Goal: Use online tool/utility: Use online tool/utility

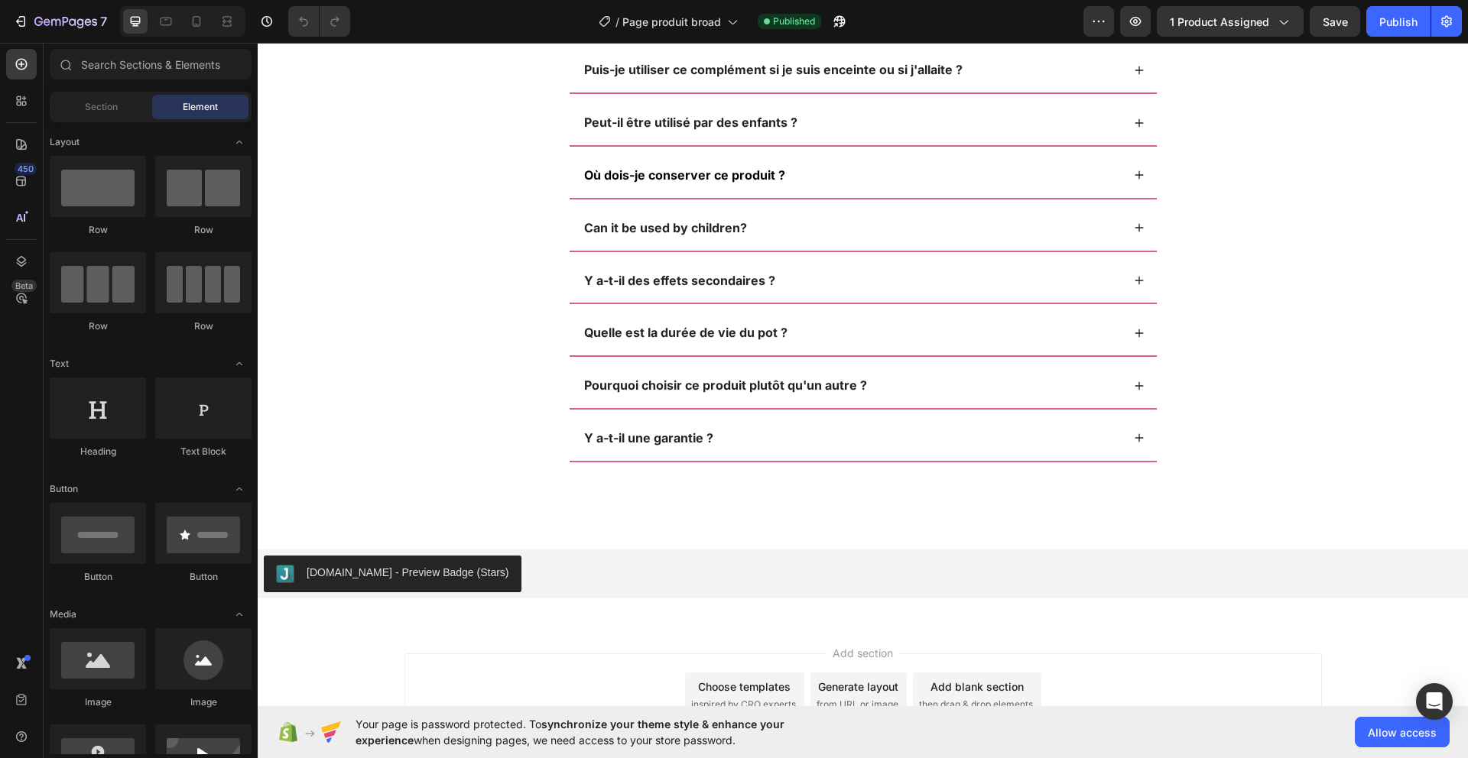
scroll to position [6284, 0]
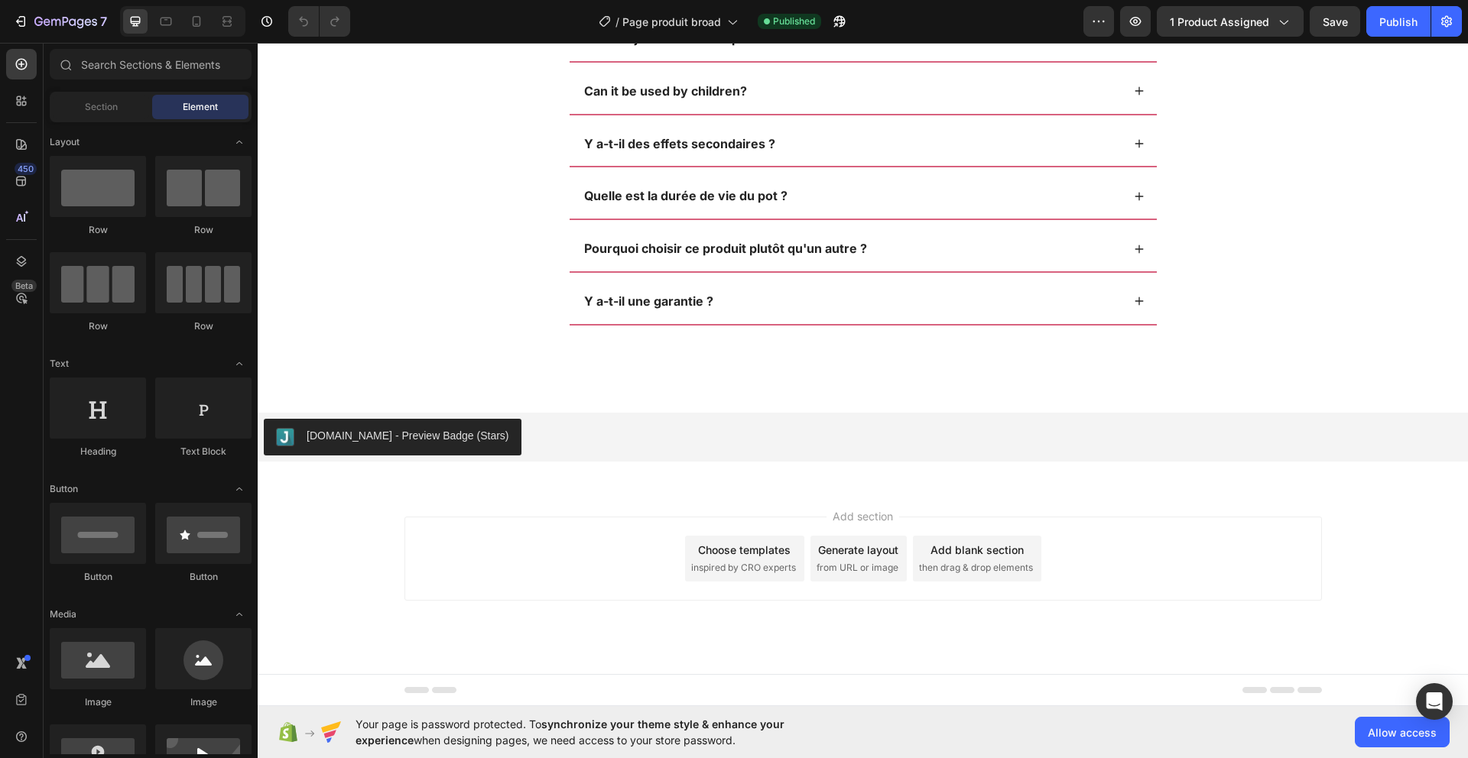
drag, startPoint x: 1459, startPoint y: 97, endPoint x: 1668, endPoint y: 749, distance: 684.7
click at [24, 155] on div at bounding box center [21, 144] width 31 height 31
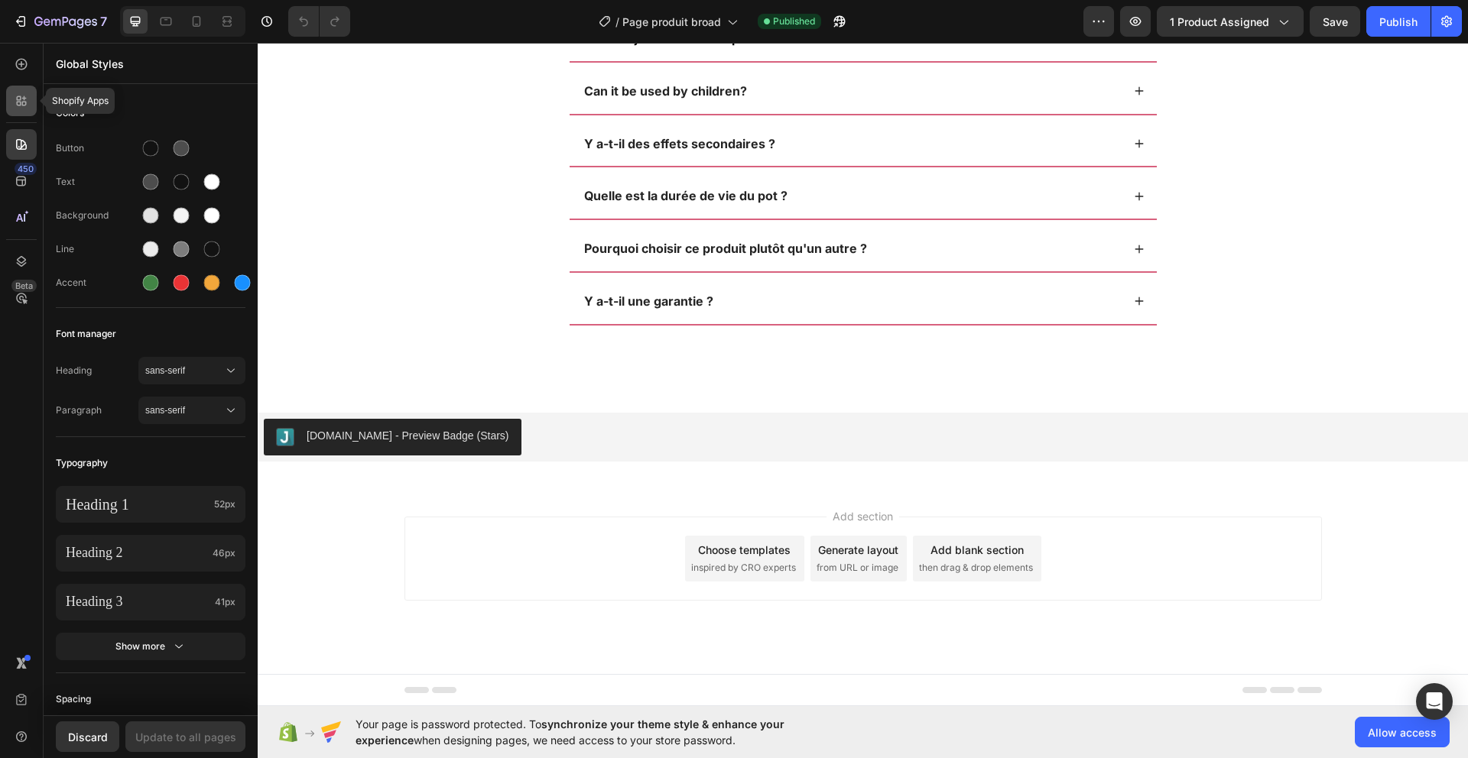
click at [12, 103] on div at bounding box center [21, 101] width 31 height 31
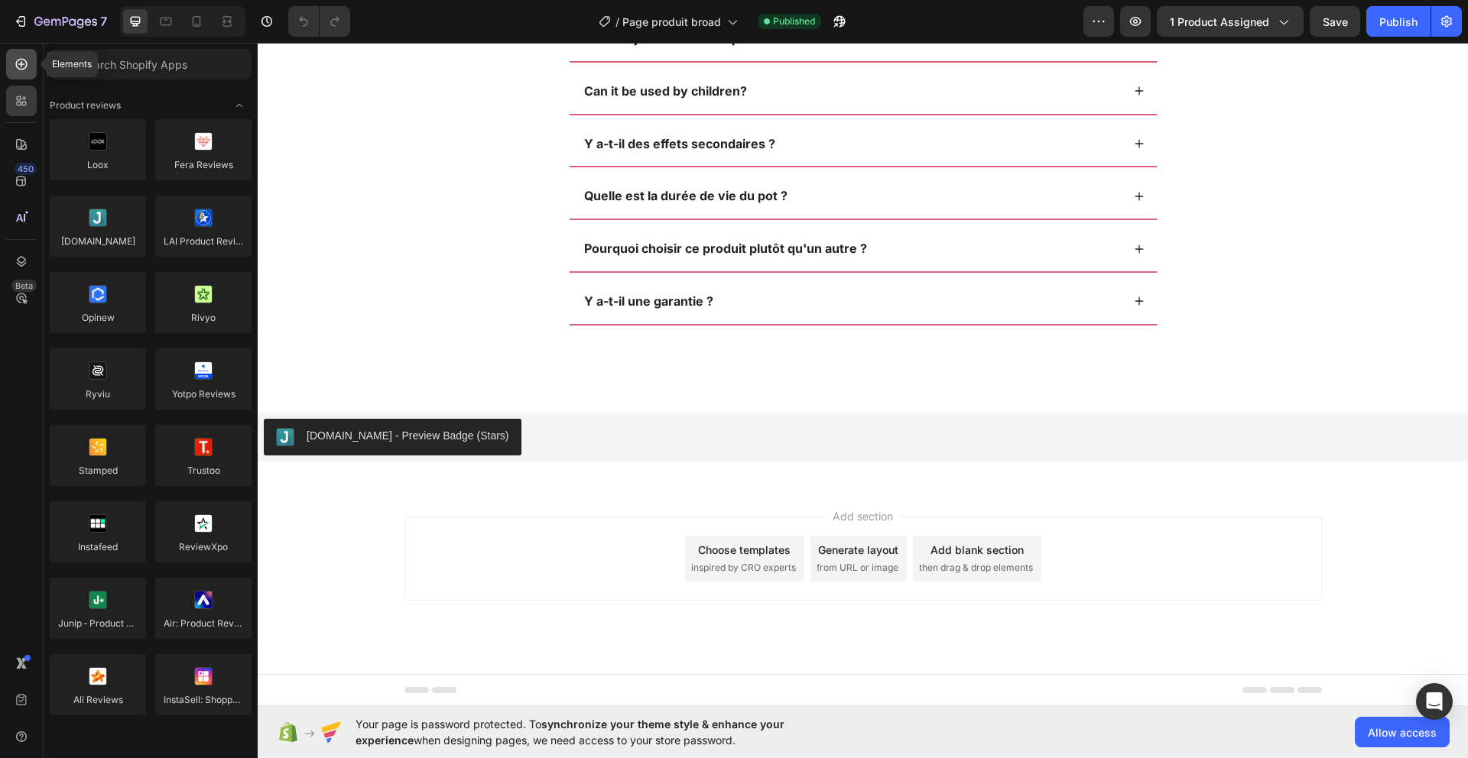
click at [27, 65] on icon at bounding box center [21, 64] width 11 height 11
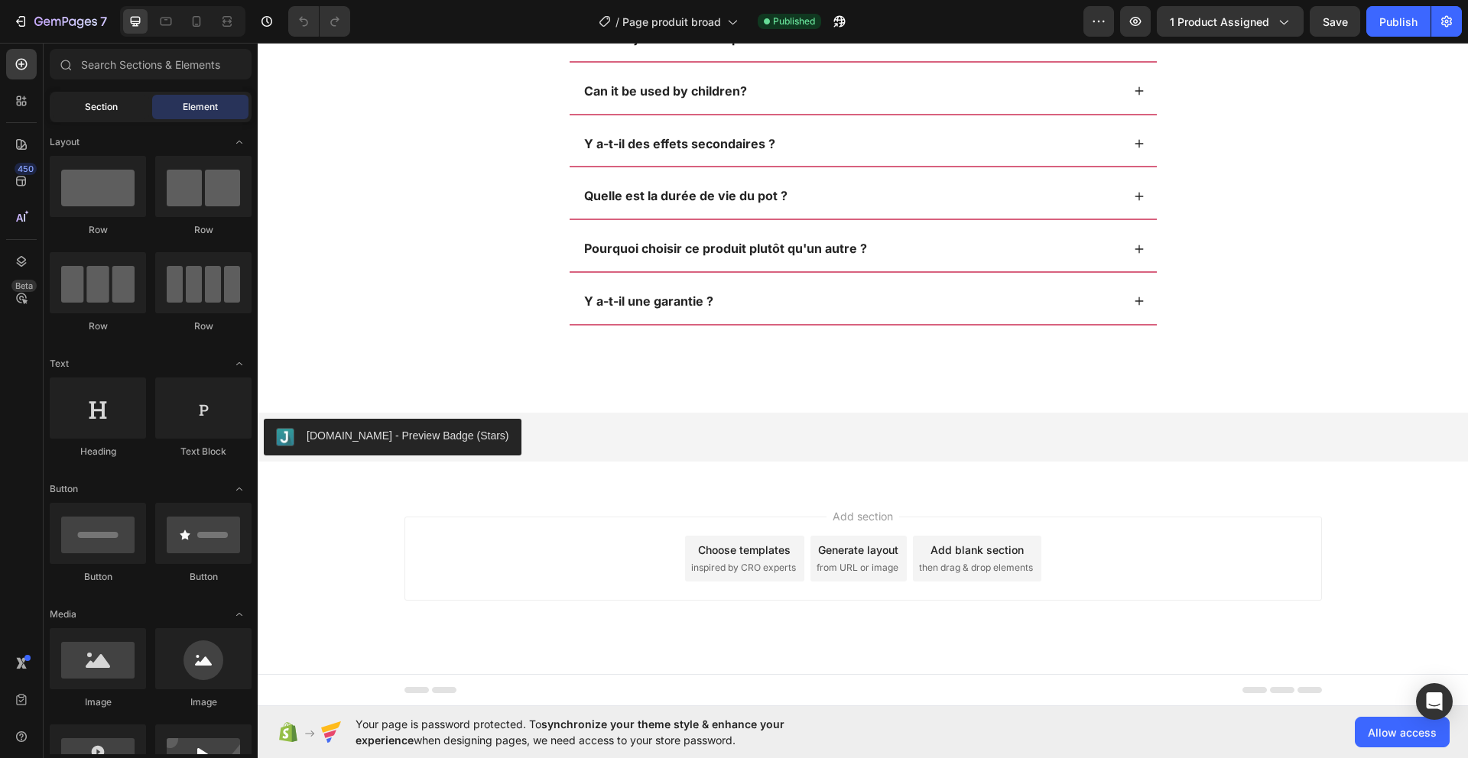
click at [99, 103] on span "Section" at bounding box center [101, 107] width 33 height 14
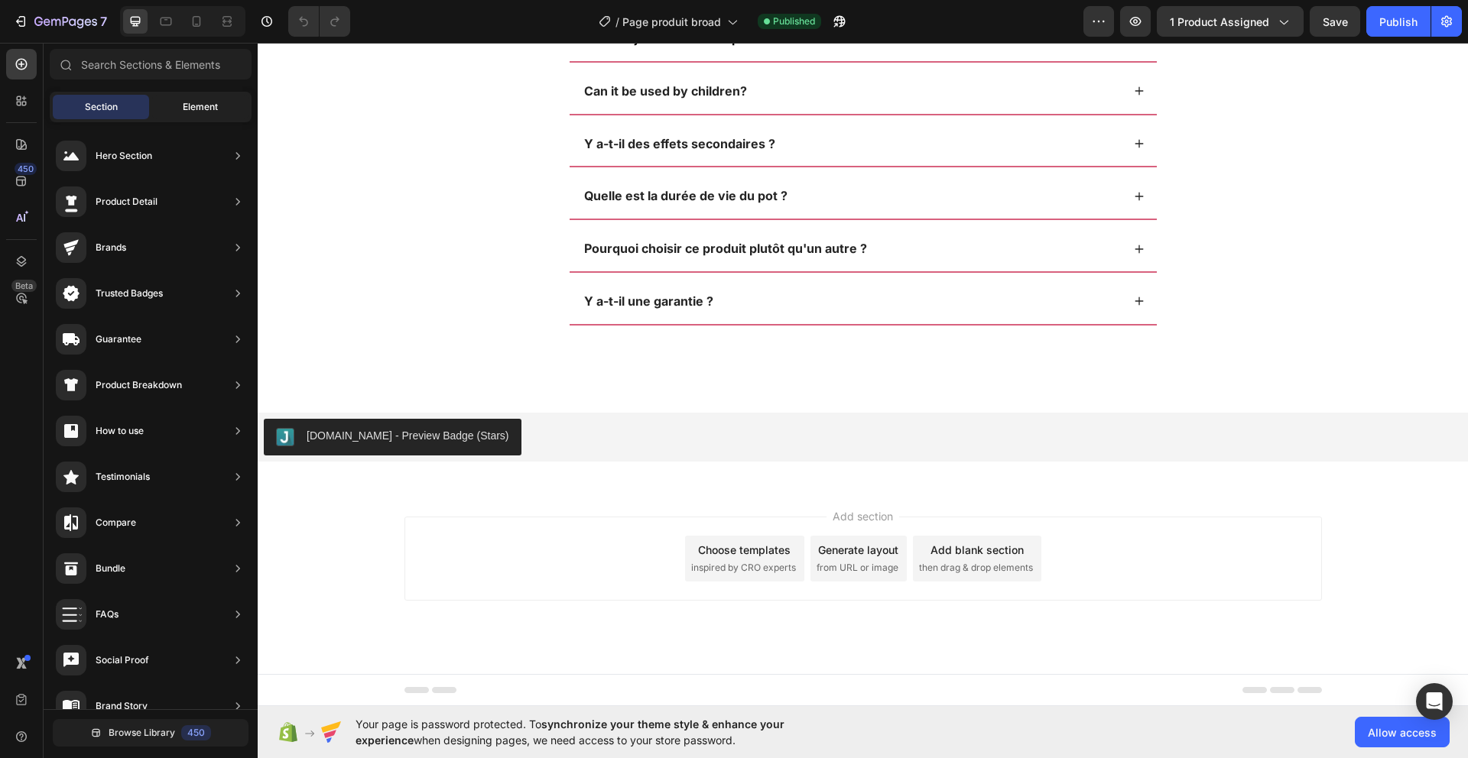
click at [161, 99] on div "Element" at bounding box center [200, 107] width 96 height 24
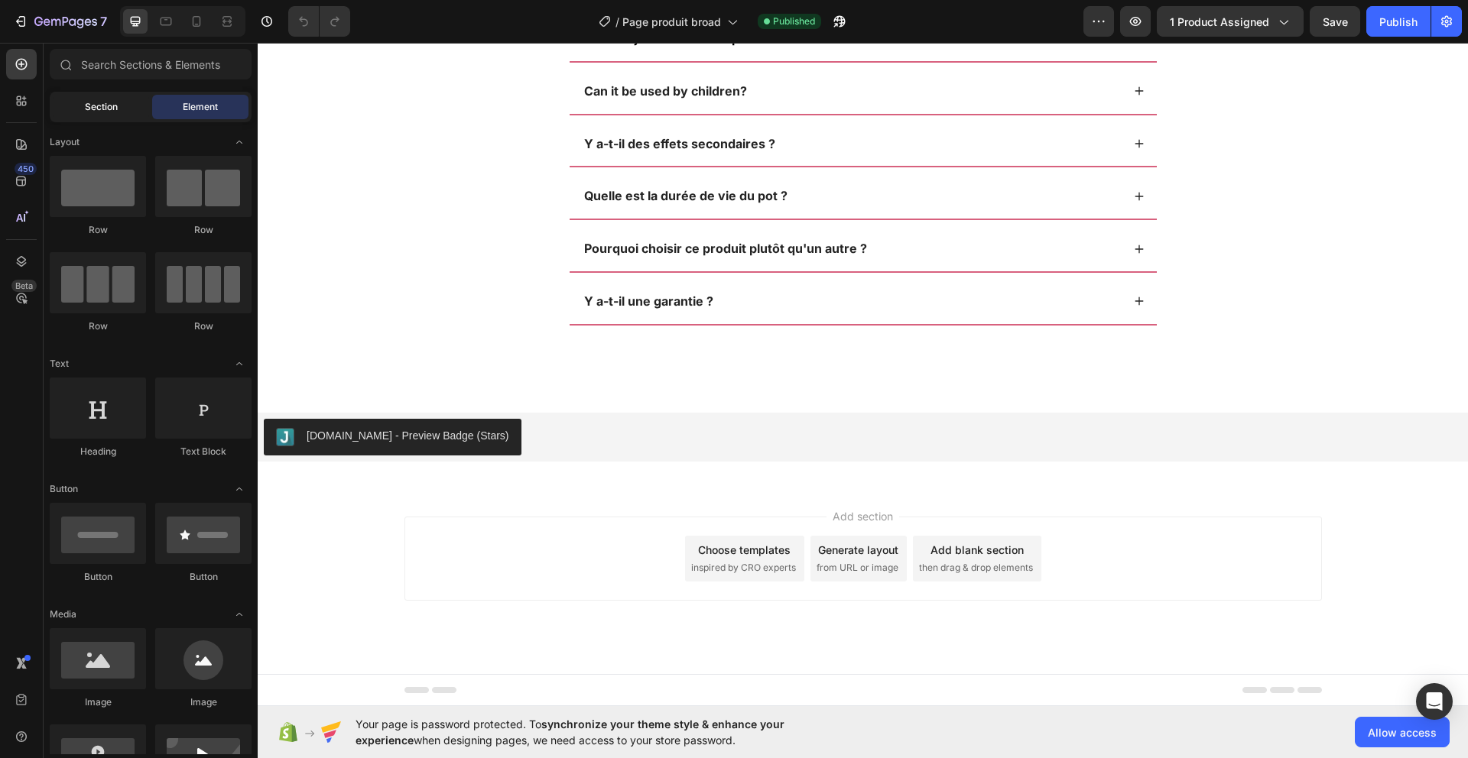
click at [118, 101] on div "Section" at bounding box center [101, 107] width 96 height 24
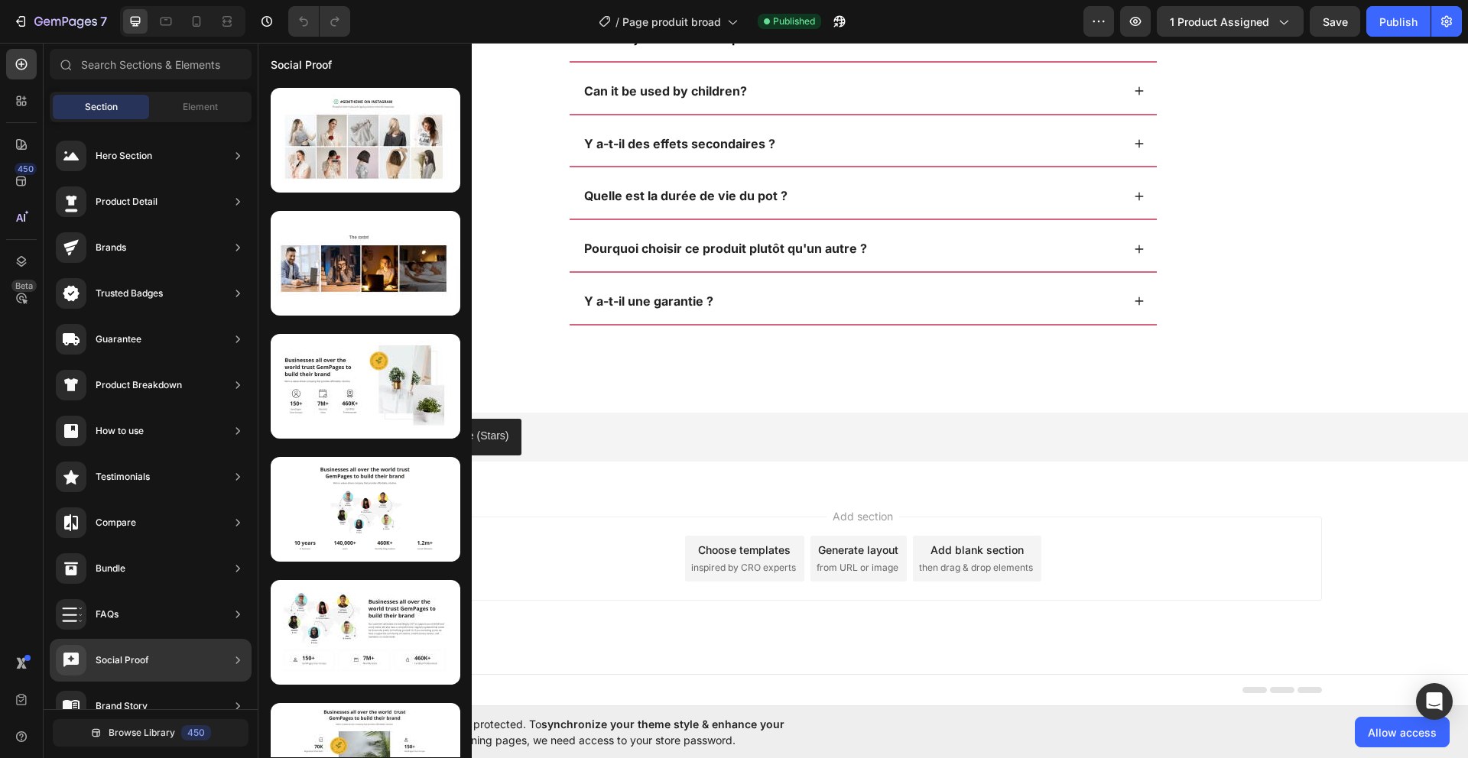
scroll to position [300, 0]
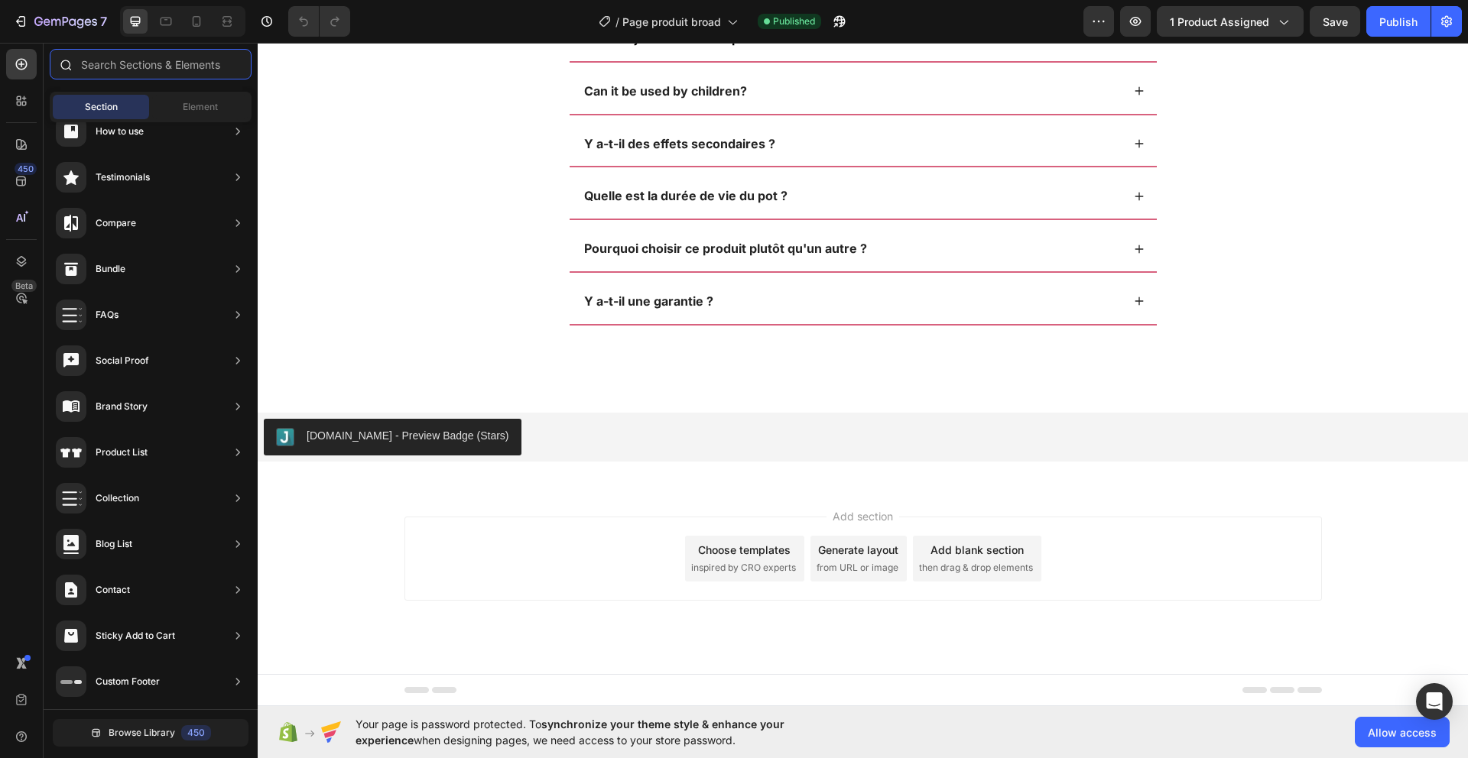
click at [159, 54] on input "text" at bounding box center [151, 64] width 202 height 31
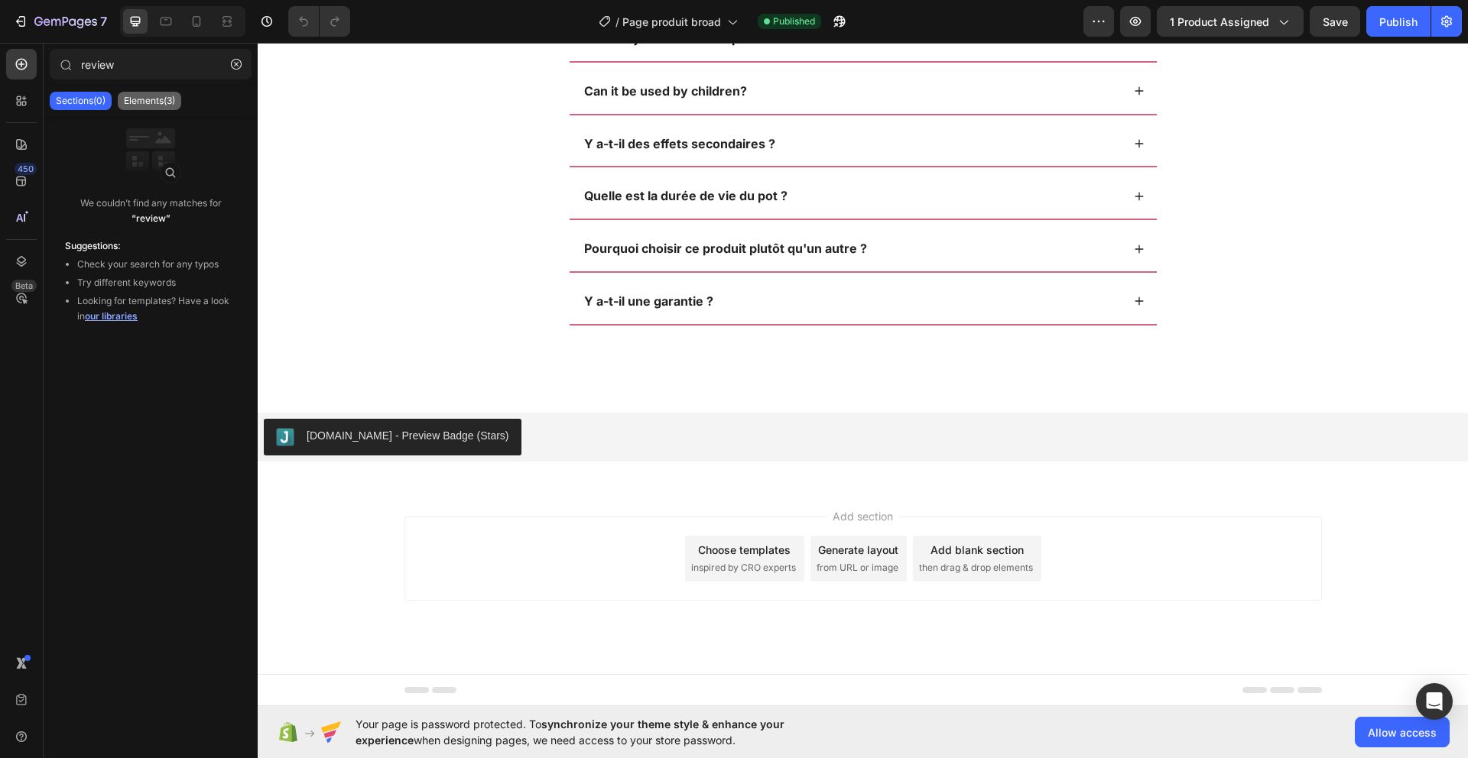
click at [154, 99] on p "Elements(3)" at bounding box center [149, 101] width 51 height 12
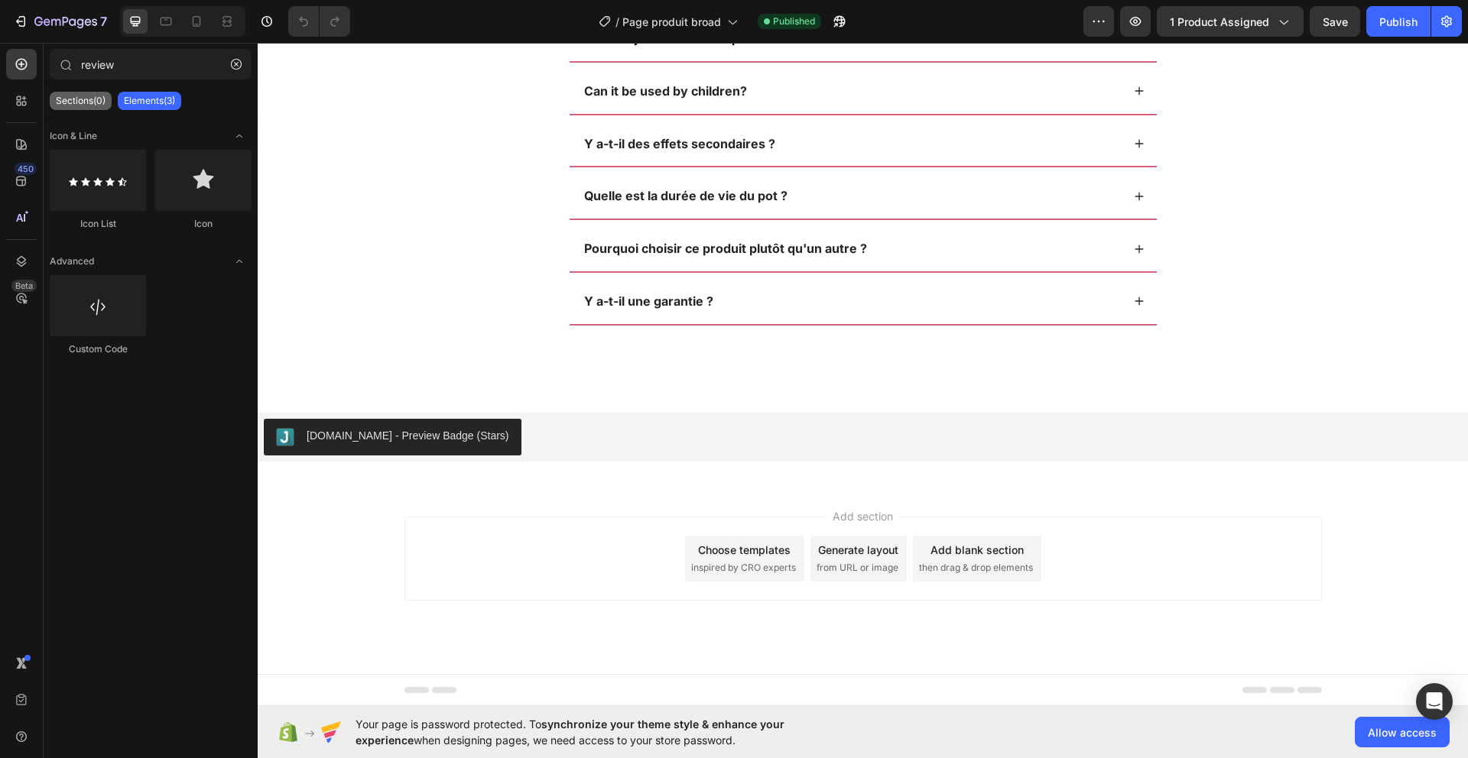
click at [88, 96] on p "Sections(0)" at bounding box center [81, 101] width 50 height 12
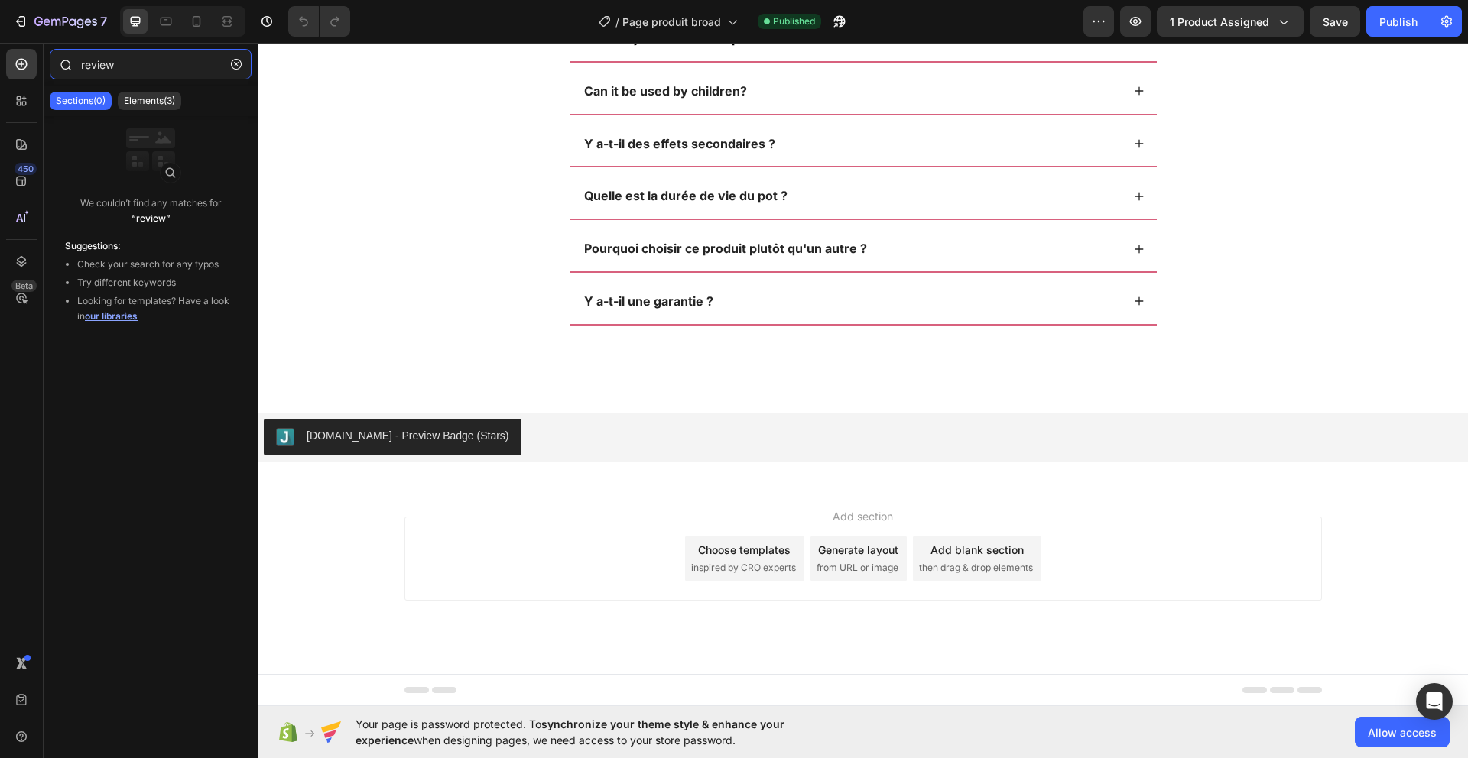
click at [107, 60] on input "review" at bounding box center [151, 64] width 202 height 31
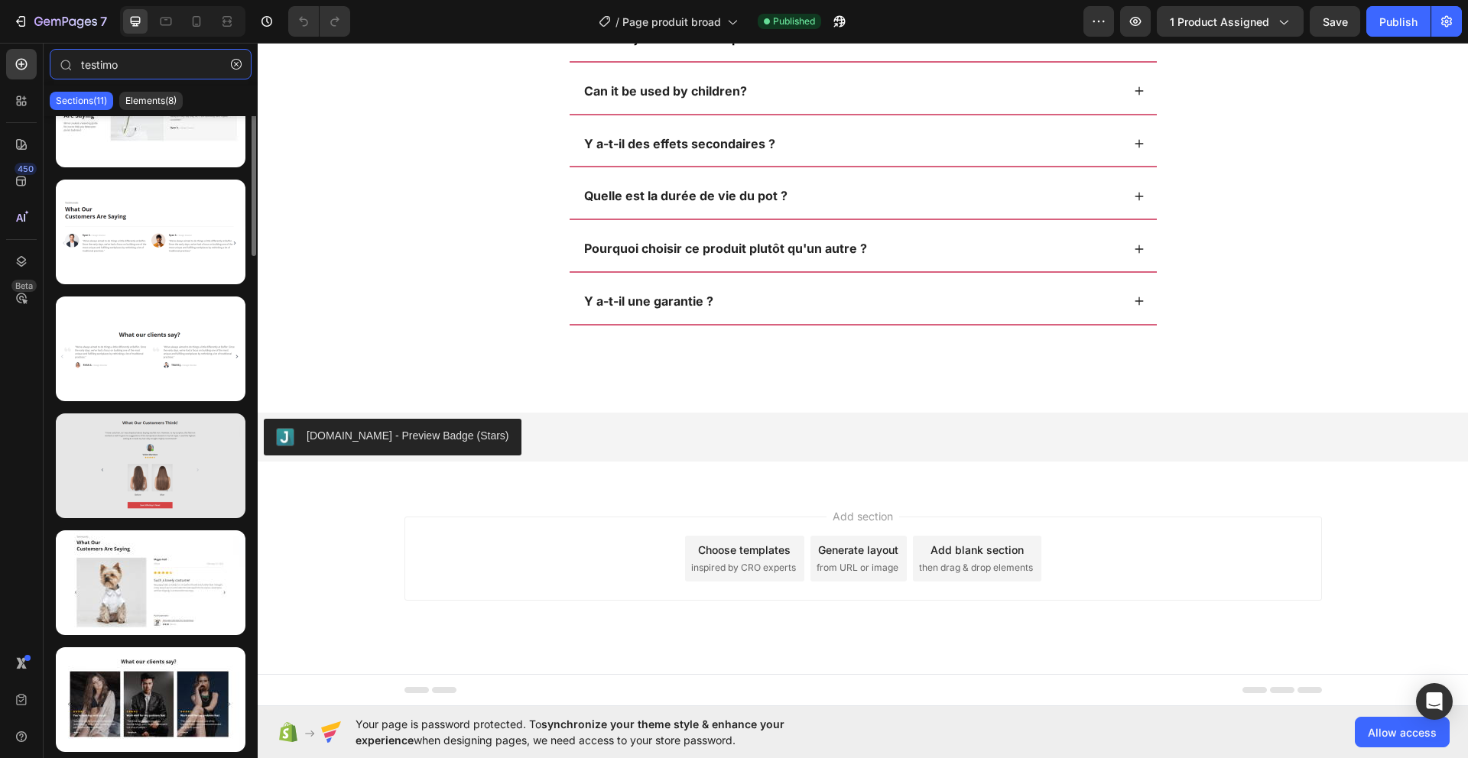
scroll to position [0, 0]
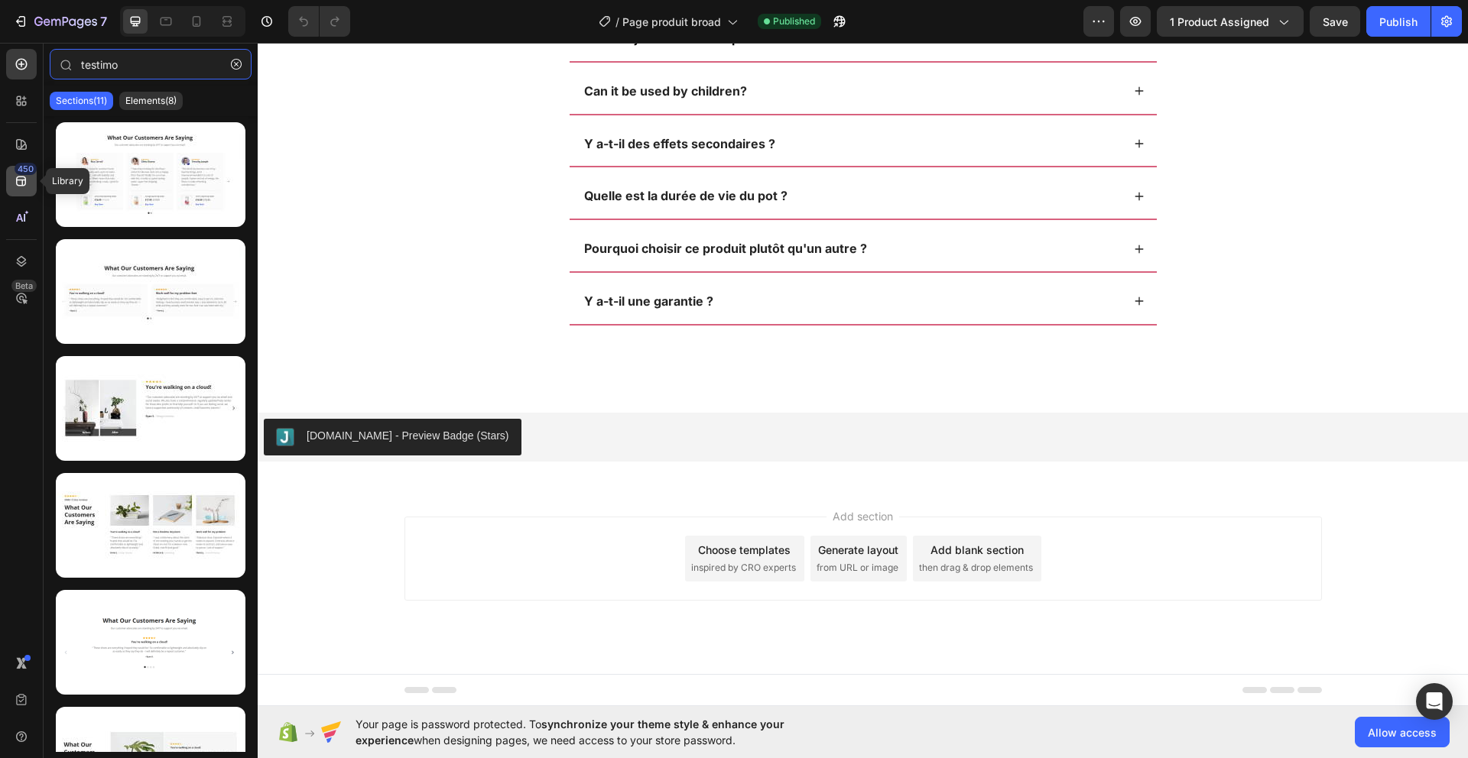
type input "testimo"
click at [30, 173] on div "450" at bounding box center [26, 169] width 22 height 12
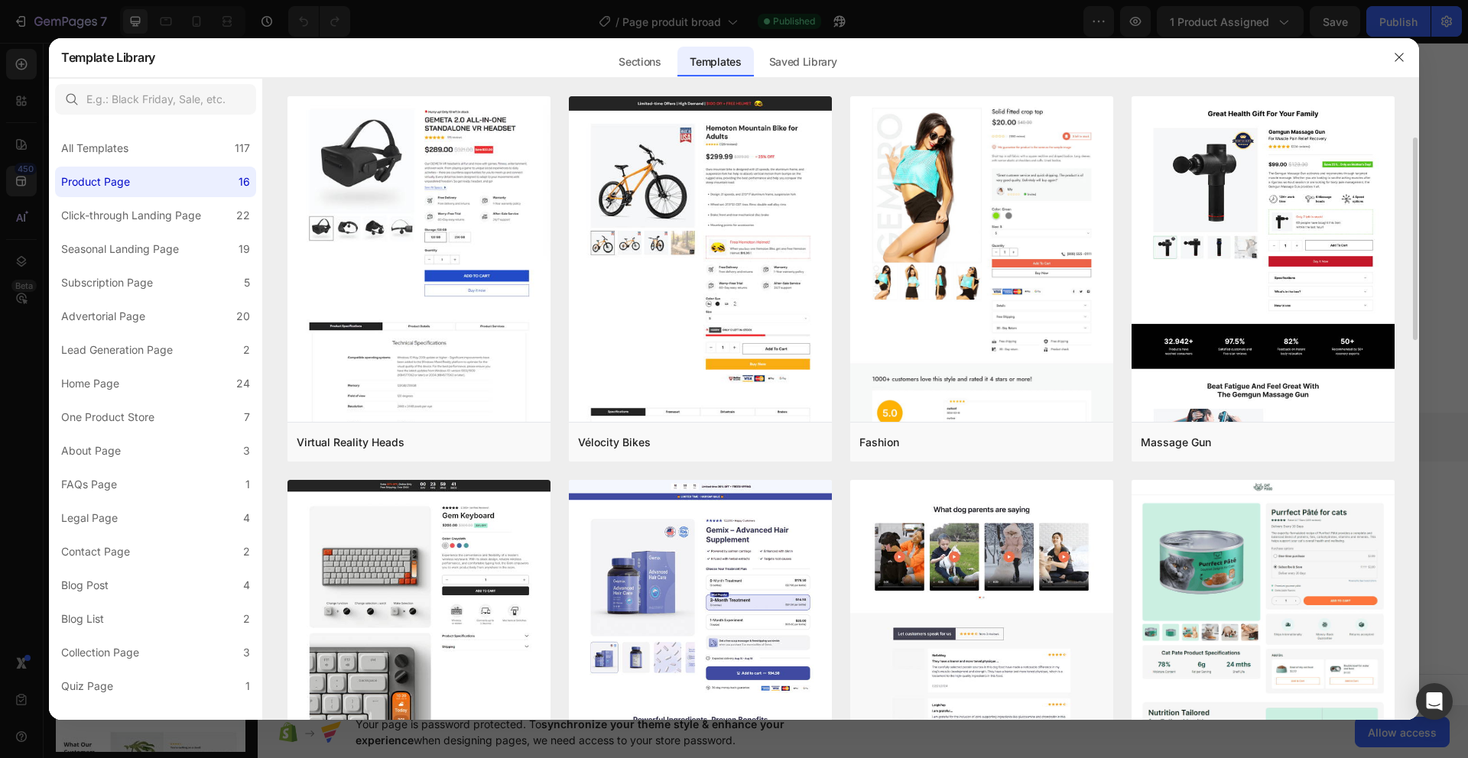
scroll to position [135, 0]
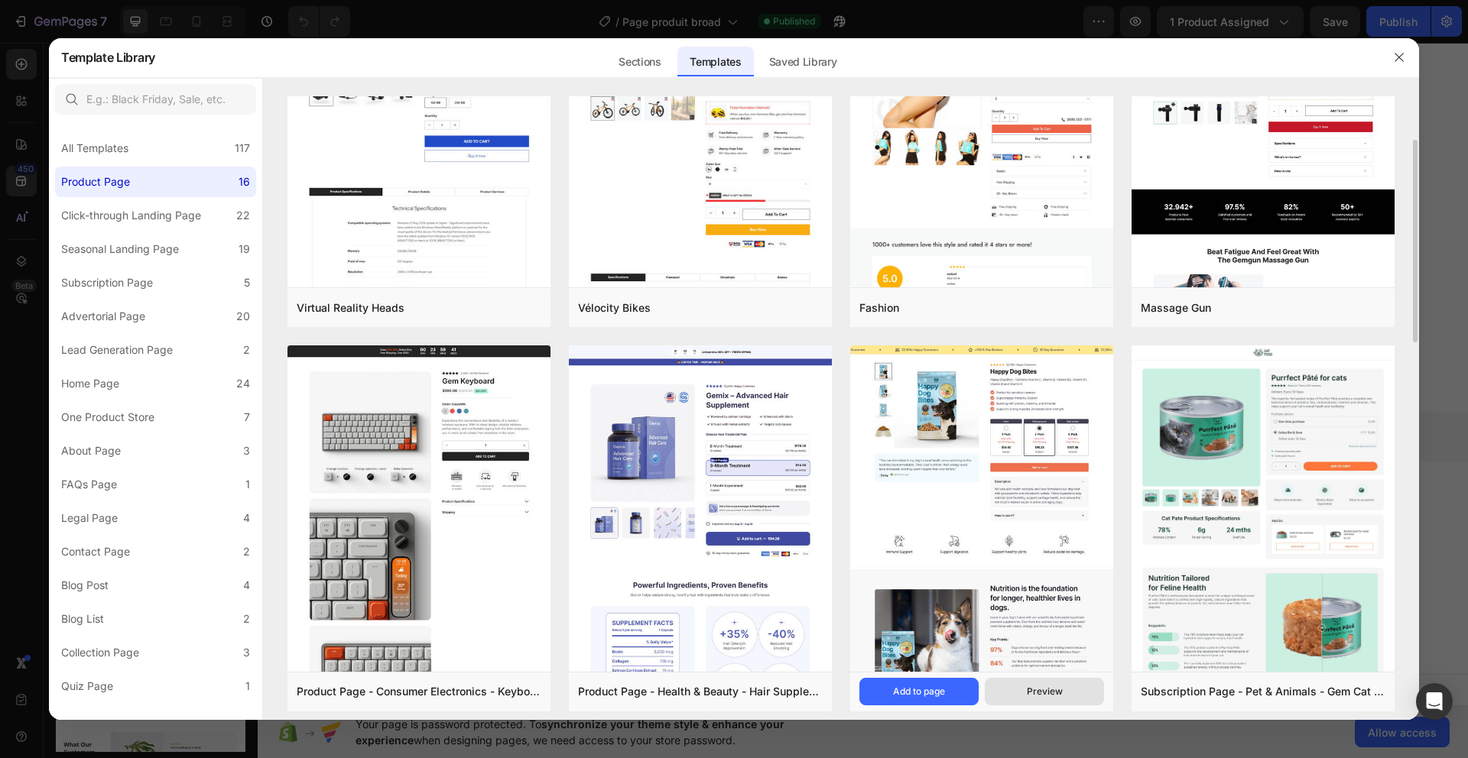
click at [1029, 696] on div "Preview" at bounding box center [1045, 692] width 36 height 14
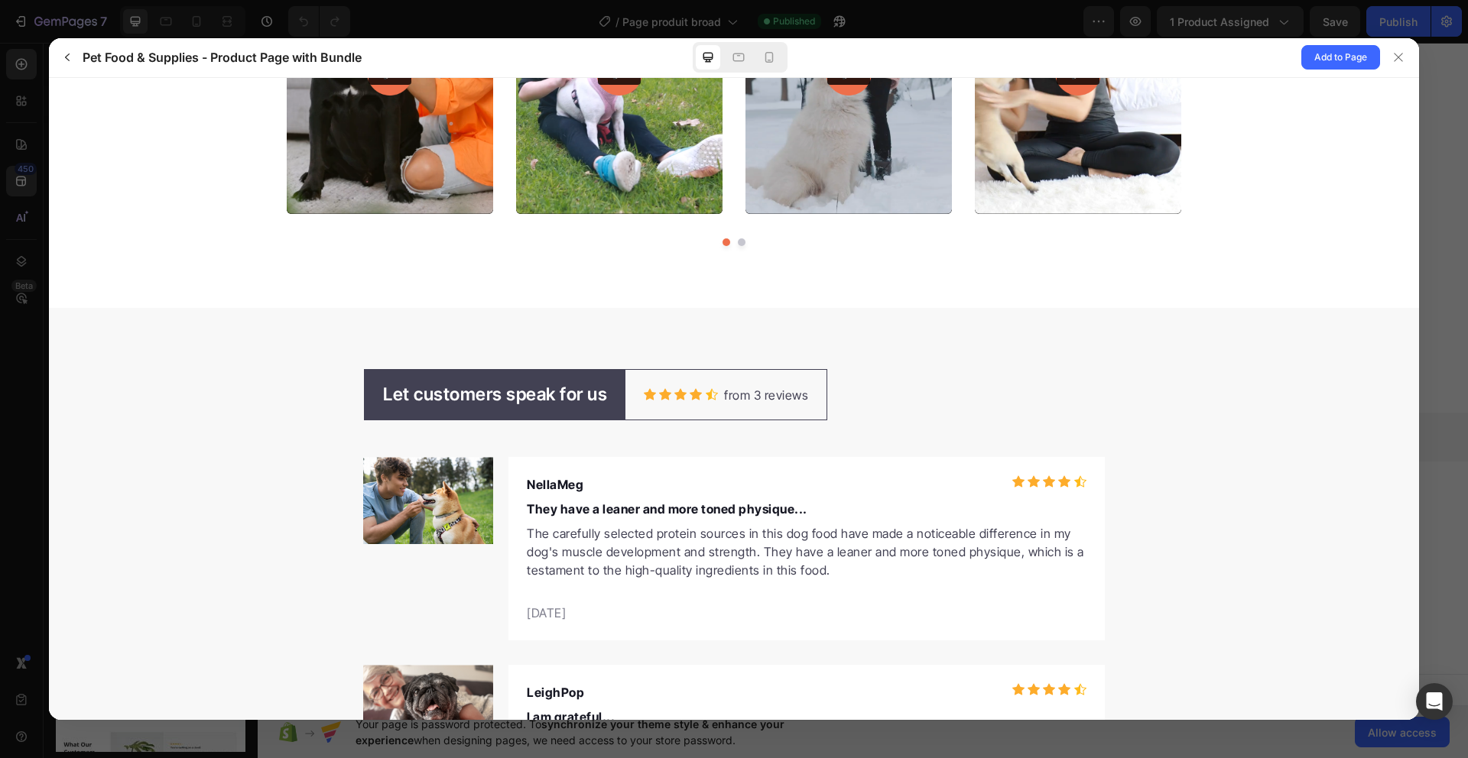
scroll to position [4693, 0]
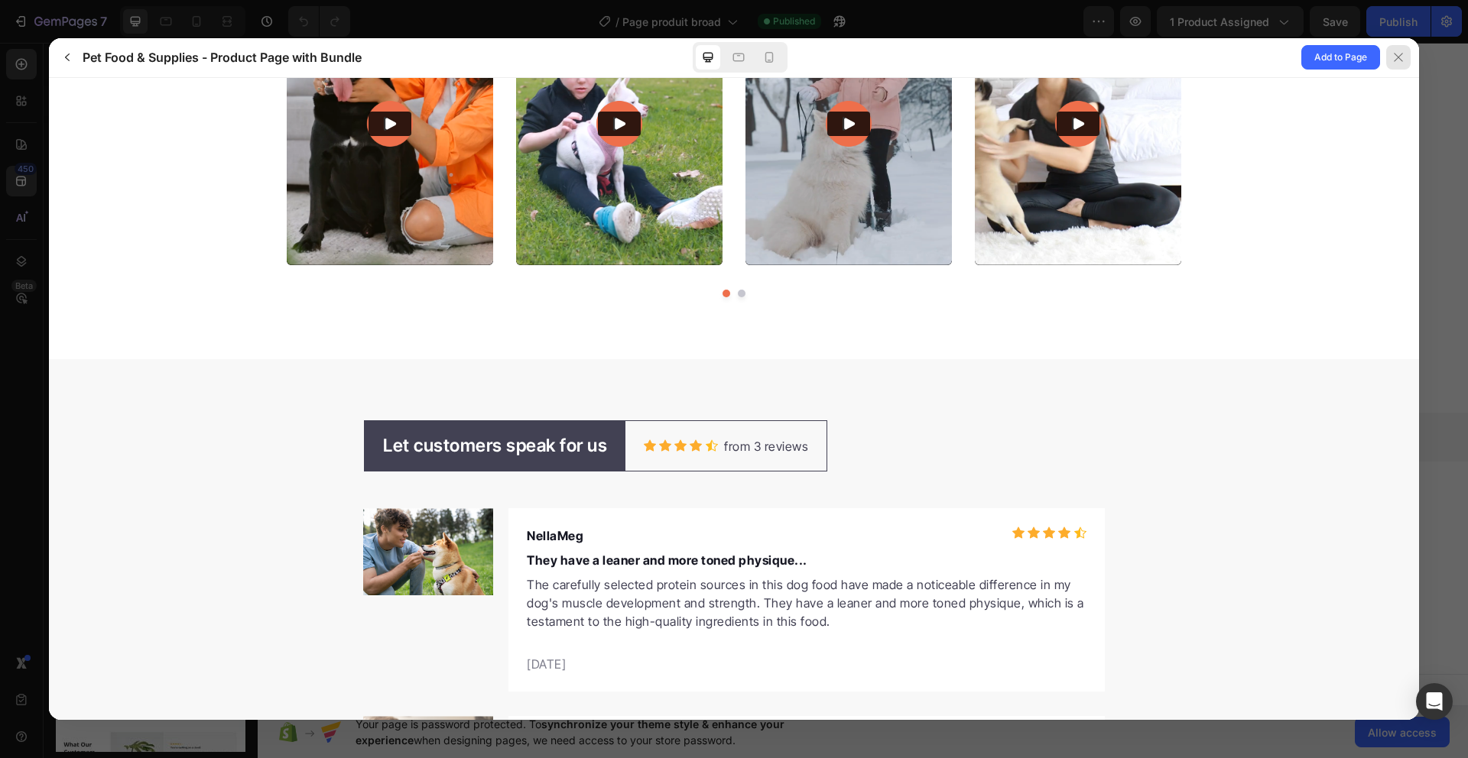
click at [1411, 57] on button at bounding box center [1399, 57] width 39 height 39
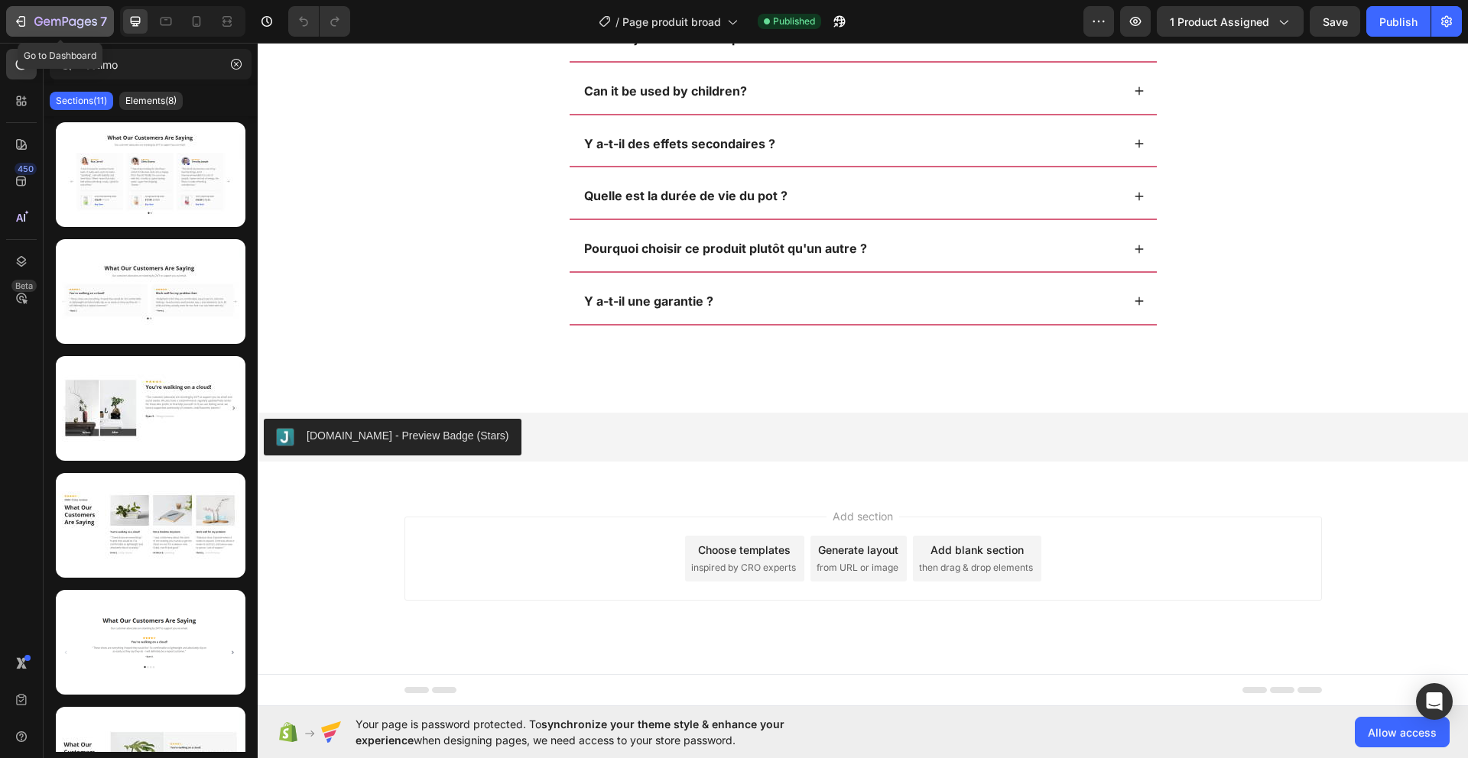
click at [29, 20] on div "7" at bounding box center [60, 21] width 94 height 18
